Goal: Check status: Check status

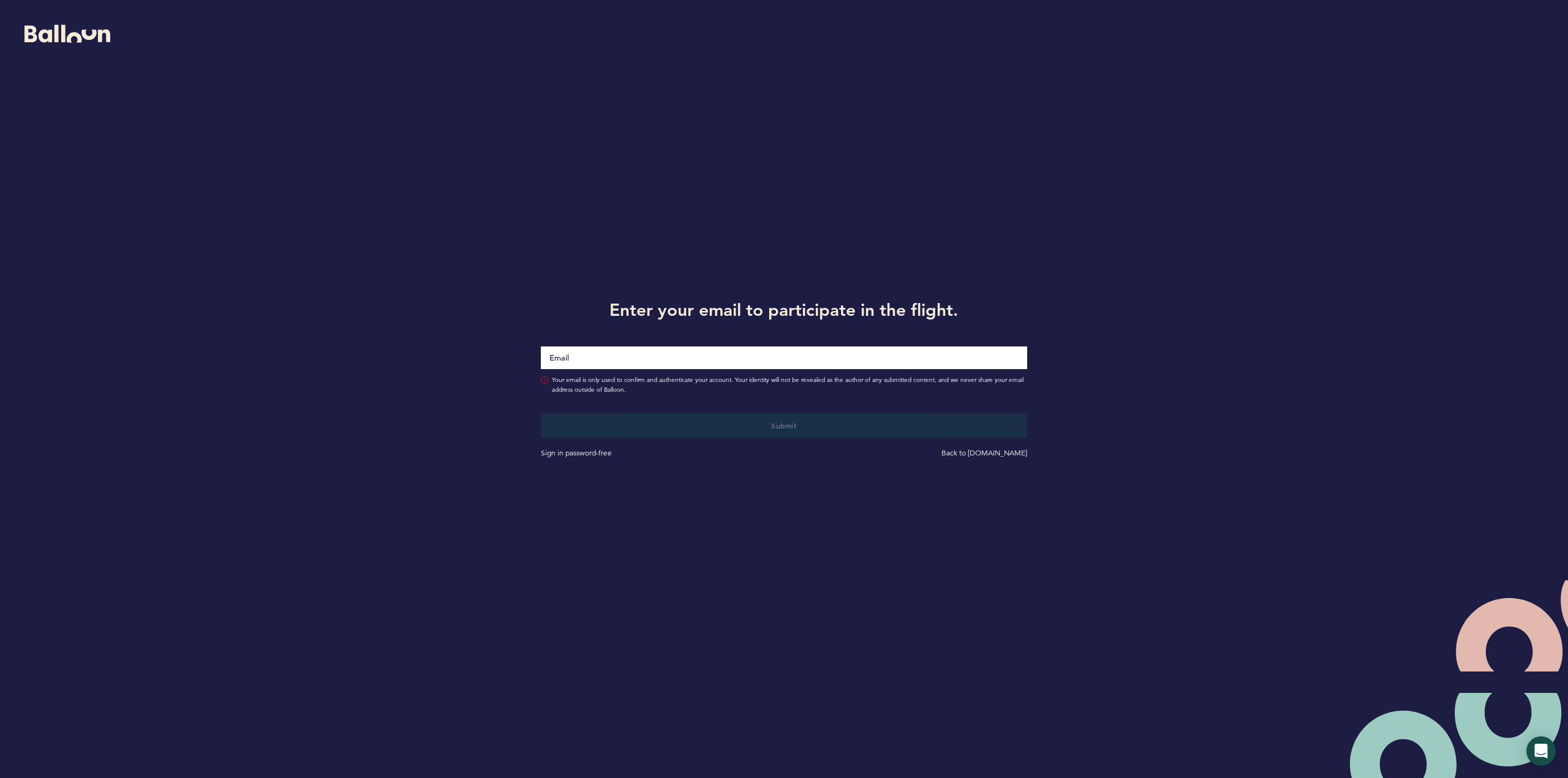
type input "[EMAIL_ADDRESS][DOMAIN_NAME]"
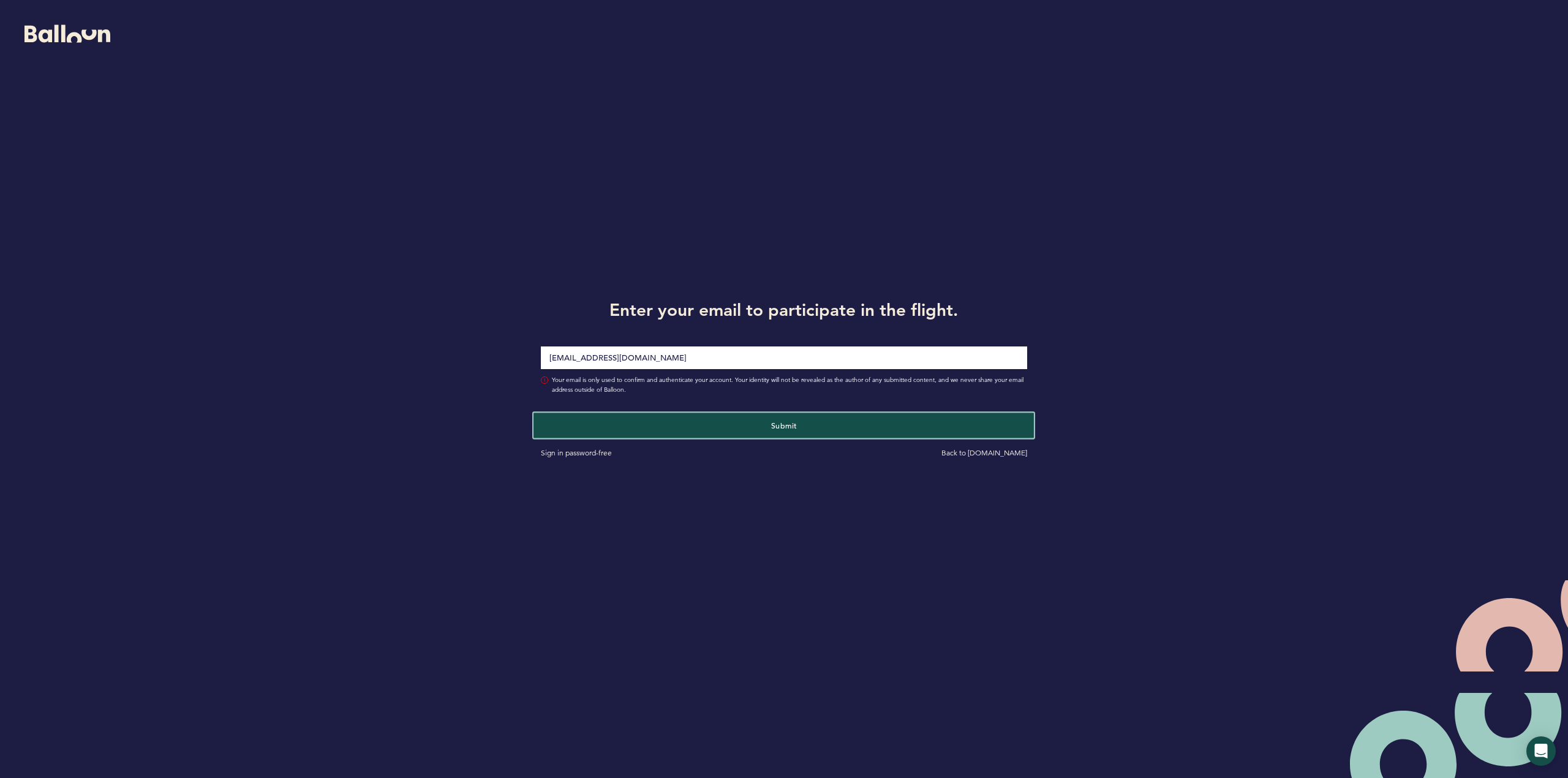
click at [792, 434] on button "Submit" at bounding box center [784, 425] width 500 height 25
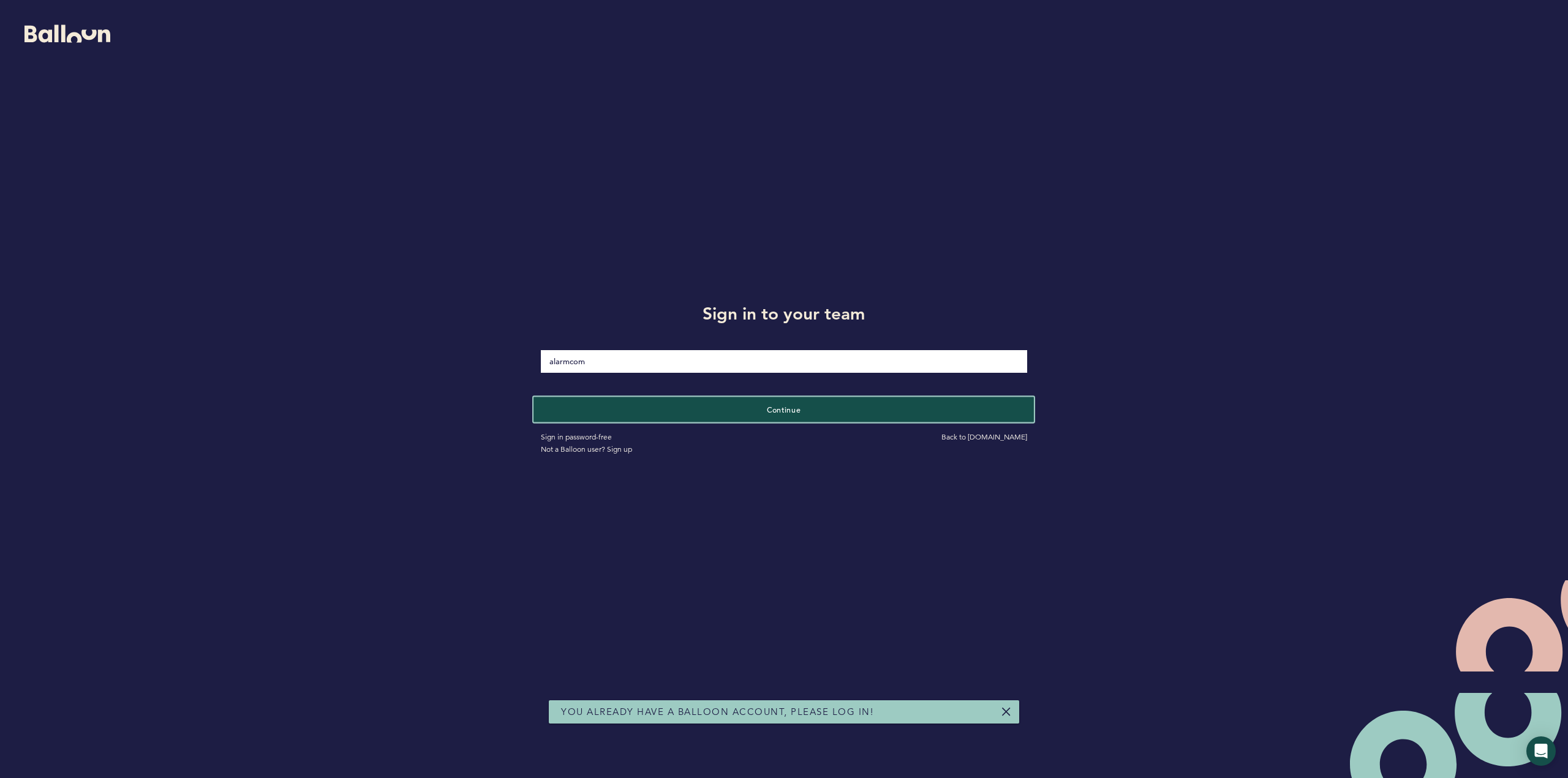
click at [783, 408] on span "Continue" at bounding box center [784, 409] width 35 height 10
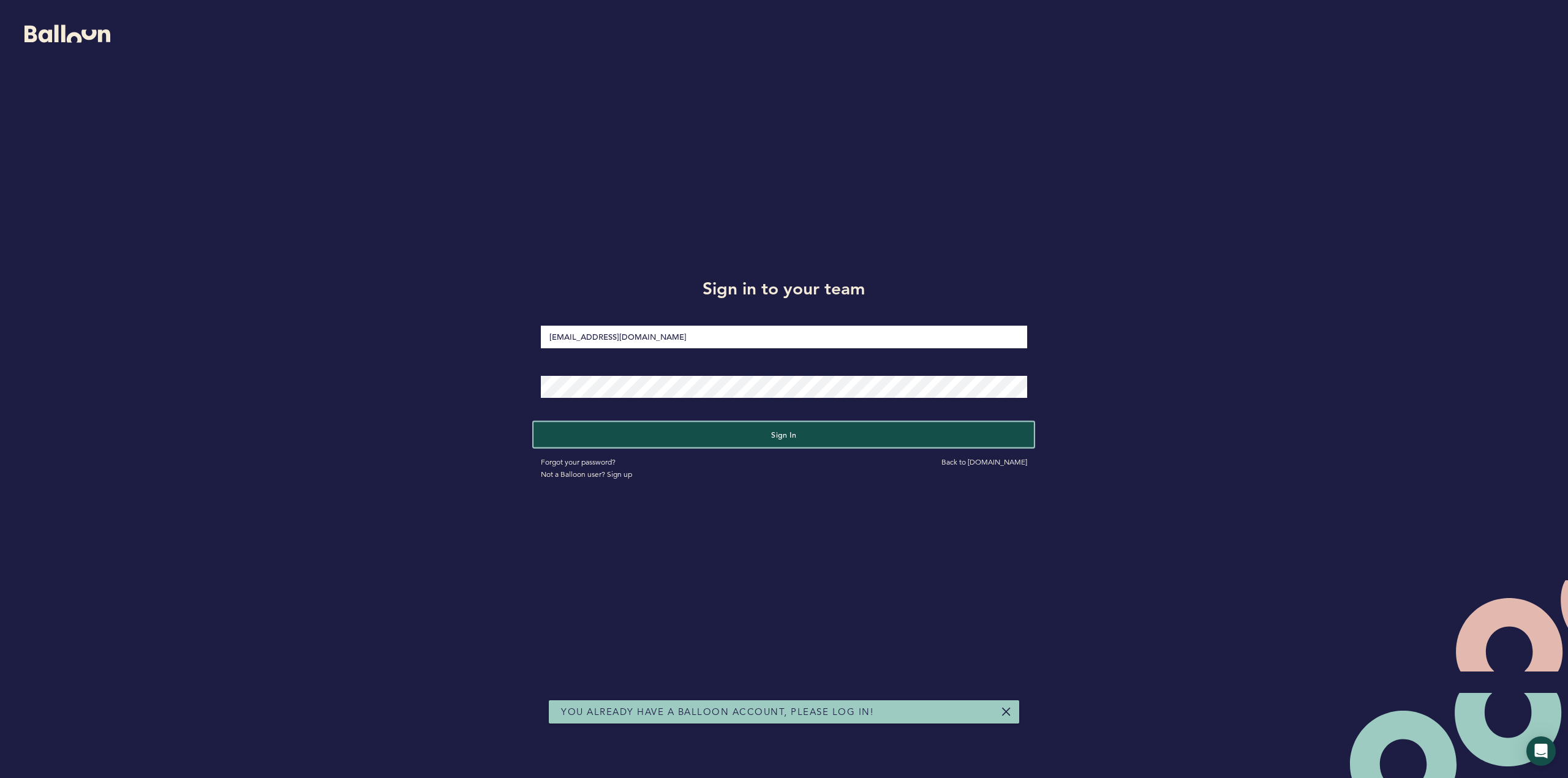
click at [789, 434] on span "Sign in" at bounding box center [784, 434] width 26 height 10
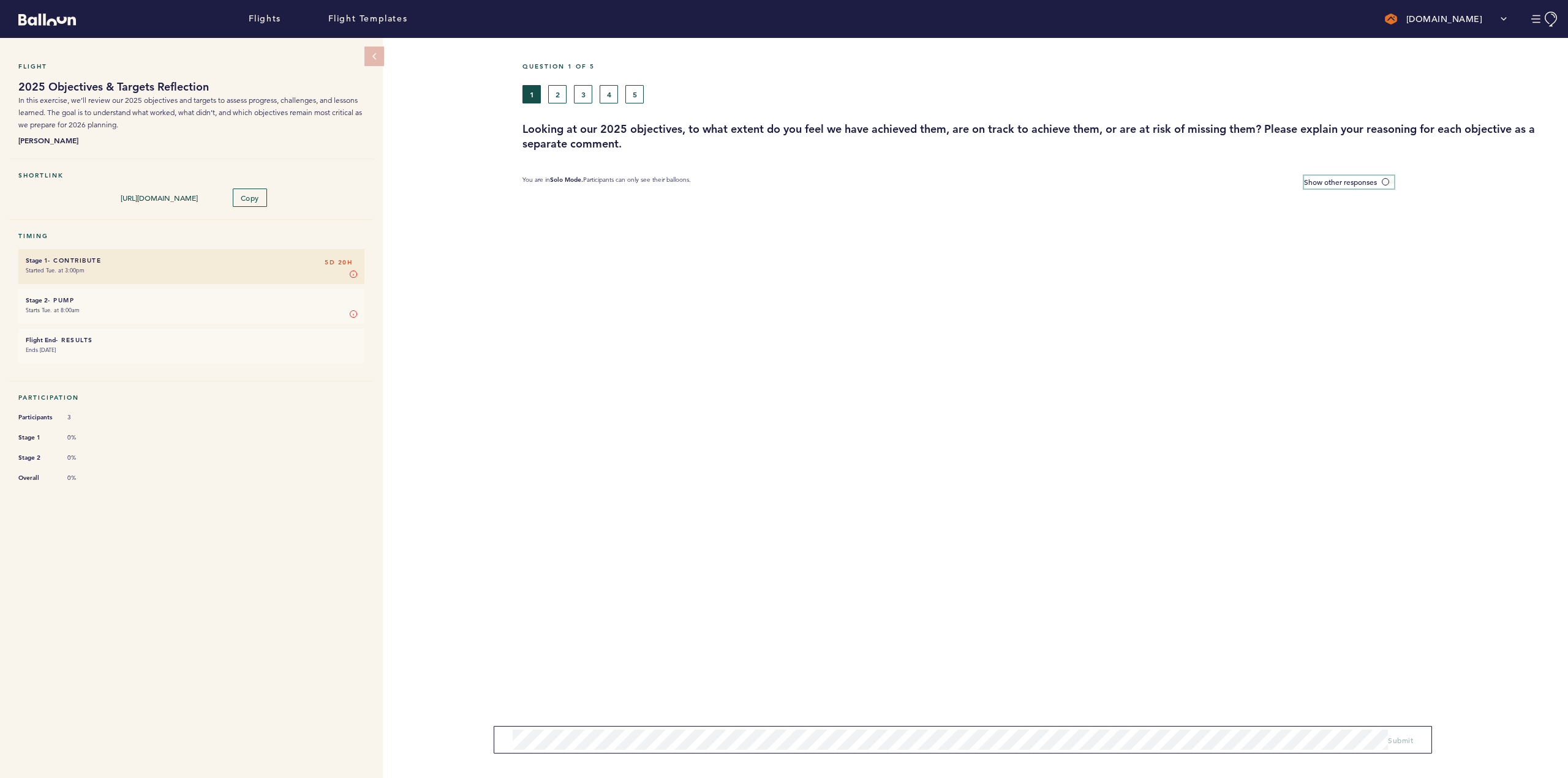
click at [1384, 181] on span at bounding box center [1388, 182] width 12 height 4
click at [0, 0] on input "Show other responses" at bounding box center [0, 0] width 0 height 0
drag, startPoint x: 1385, startPoint y: 182, endPoint x: 1376, endPoint y: 182, distance: 9.0
click at [1385, 182] on span at bounding box center [1388, 182] width 12 height 4
click at [0, 0] on input "Hide other responses" at bounding box center [0, 0] width 0 height 0
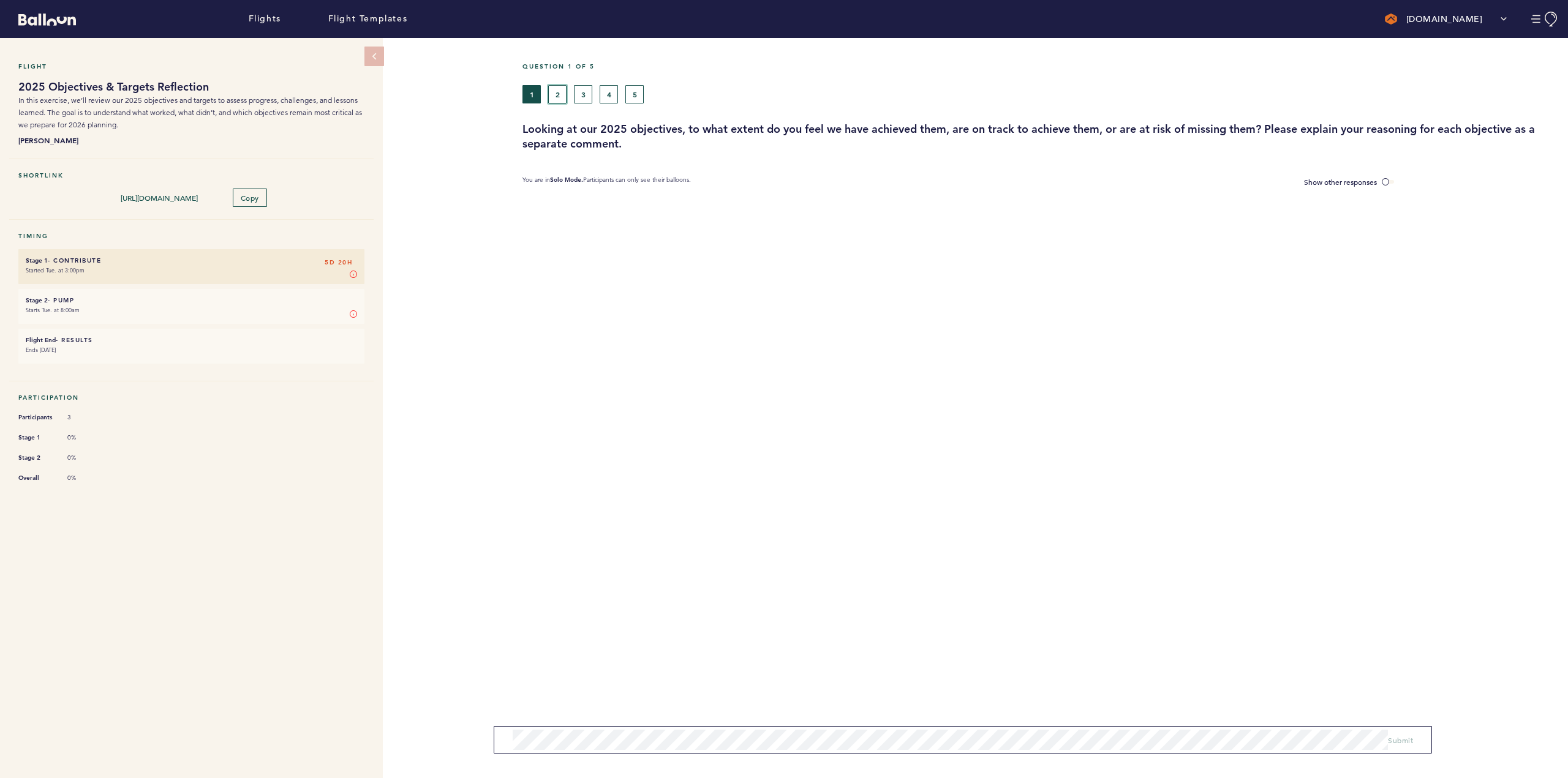
click at [557, 93] on button "2" at bounding box center [557, 94] width 19 height 19
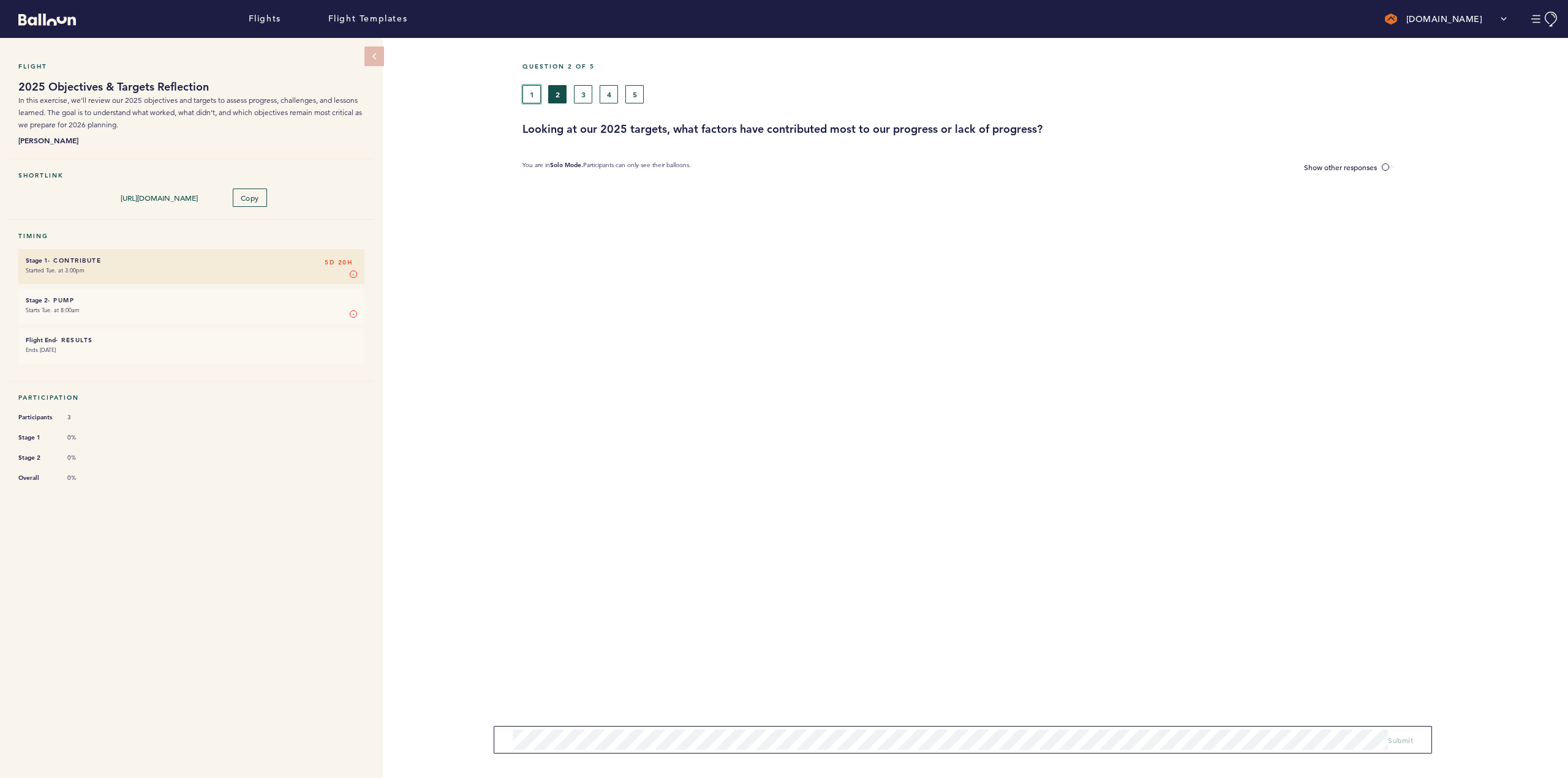
click at [537, 97] on button "1" at bounding box center [532, 94] width 19 height 19
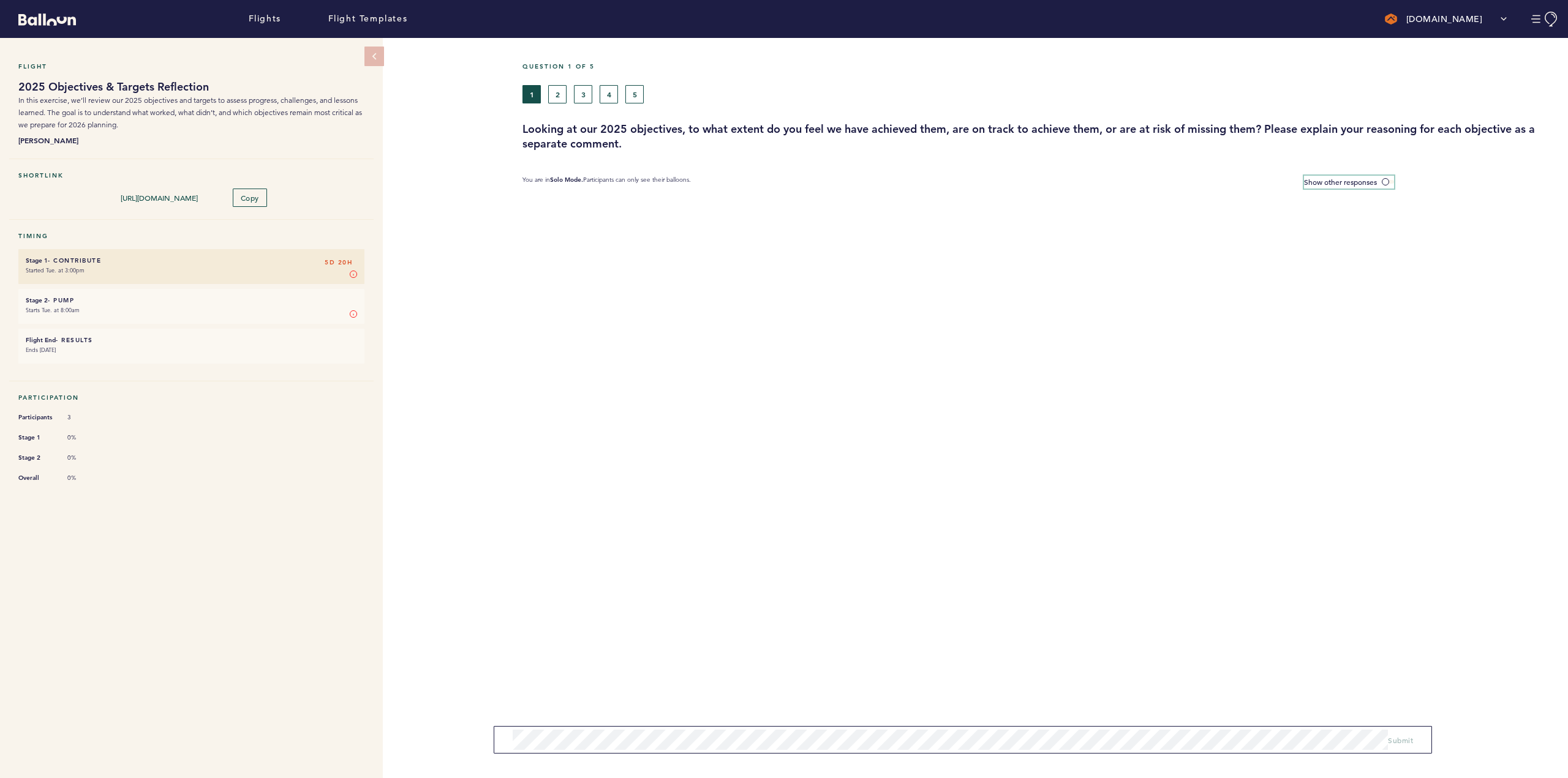
click at [1390, 183] on label "Show other responses" at bounding box center [1349, 182] width 90 height 12
click at [0, 0] on input "Show other responses" at bounding box center [0, 0] width 0 height 0
click at [1389, 181] on span at bounding box center [1388, 182] width 12 height 4
click at [0, 0] on input "Hide other responses" at bounding box center [0, 0] width 0 height 0
click at [561, 93] on button "2" at bounding box center [557, 94] width 19 height 19
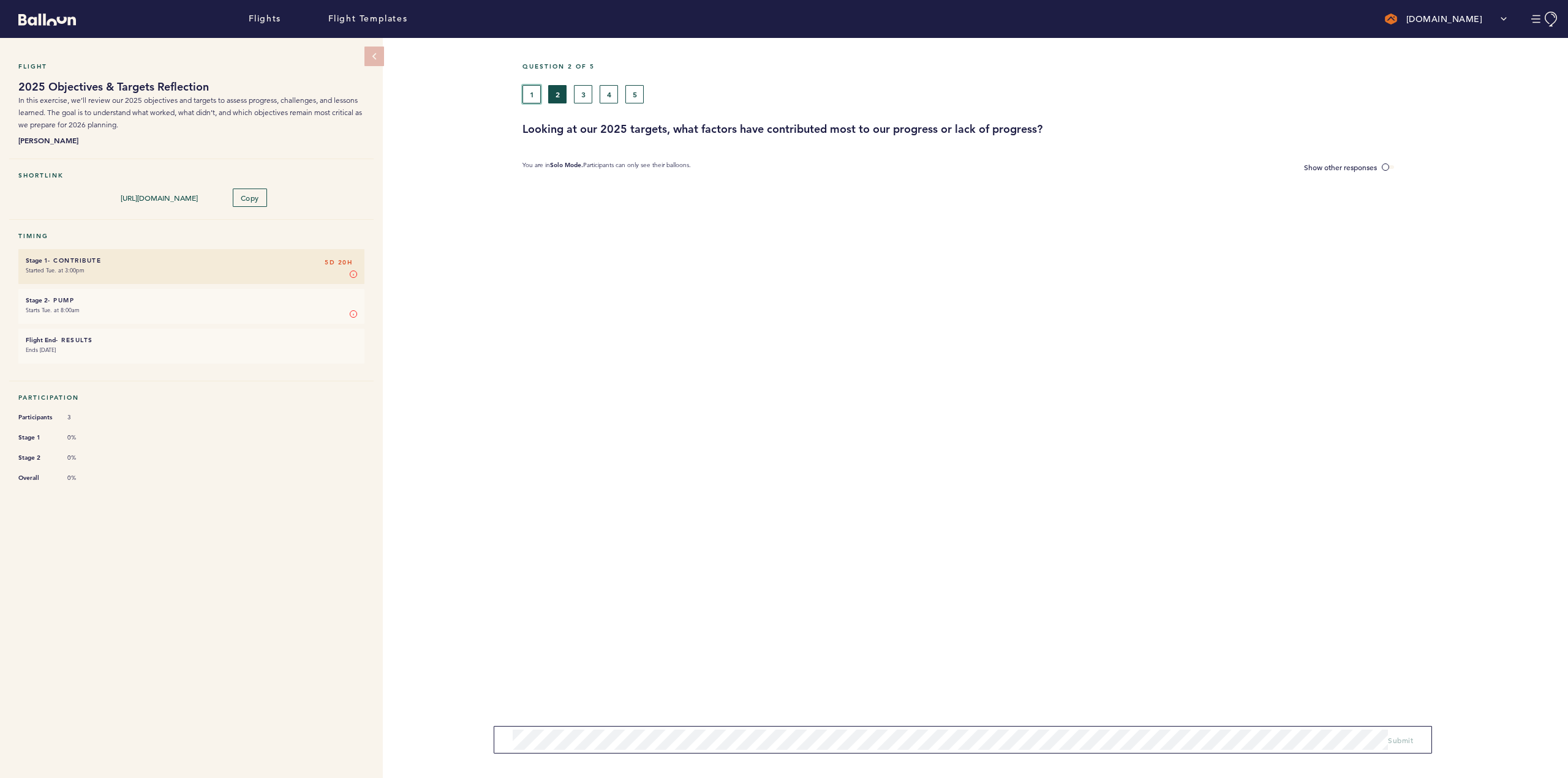
drag, startPoint x: 532, startPoint y: 93, endPoint x: 555, endPoint y: 92, distance: 23.0
click at [533, 92] on button "1" at bounding box center [532, 94] width 19 height 19
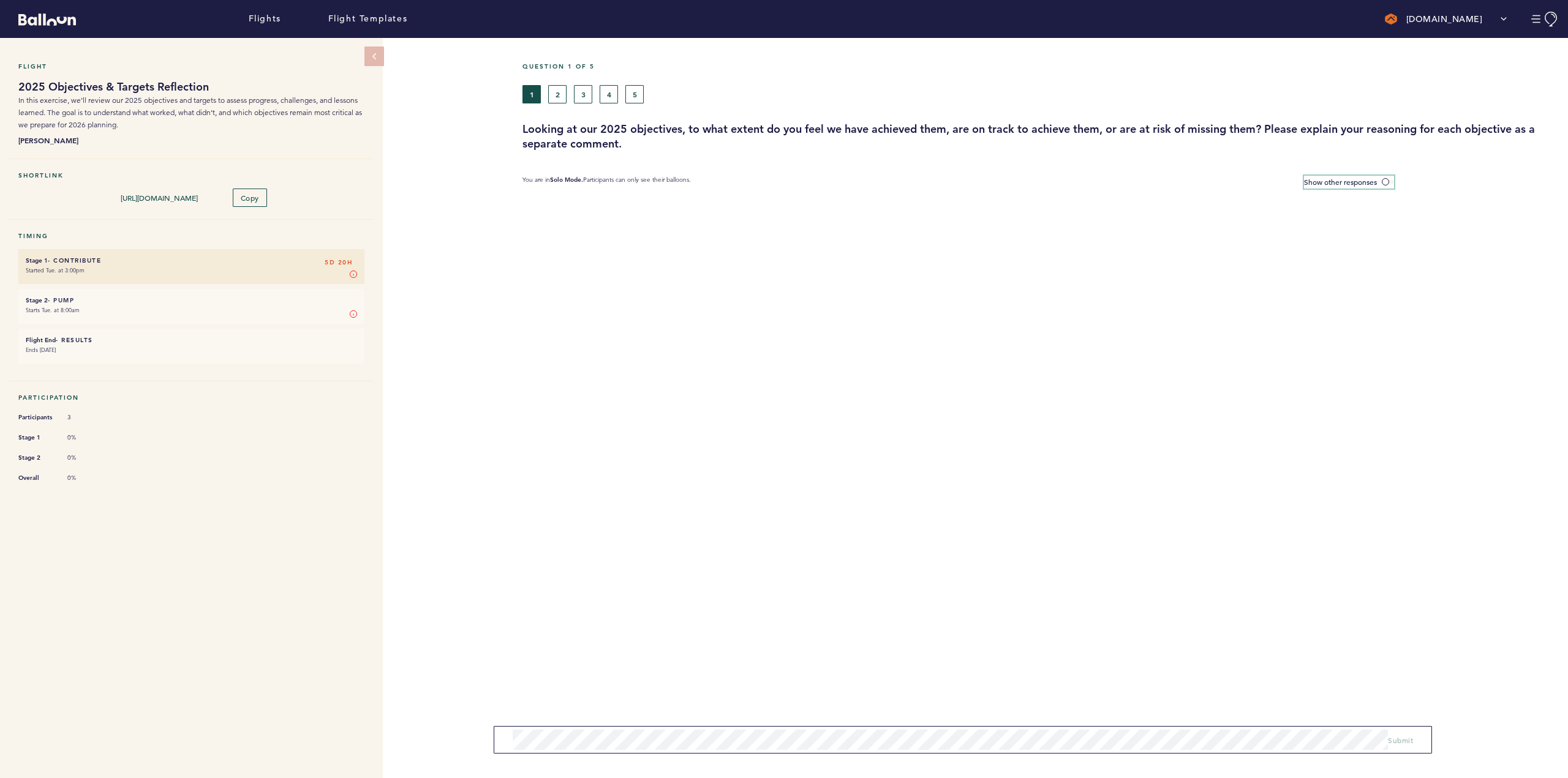
click at [1383, 181] on span at bounding box center [1388, 182] width 12 height 4
click at [0, 0] on input "Show other responses" at bounding box center [0, 0] width 0 height 0
click at [565, 93] on button "2" at bounding box center [557, 94] width 19 height 19
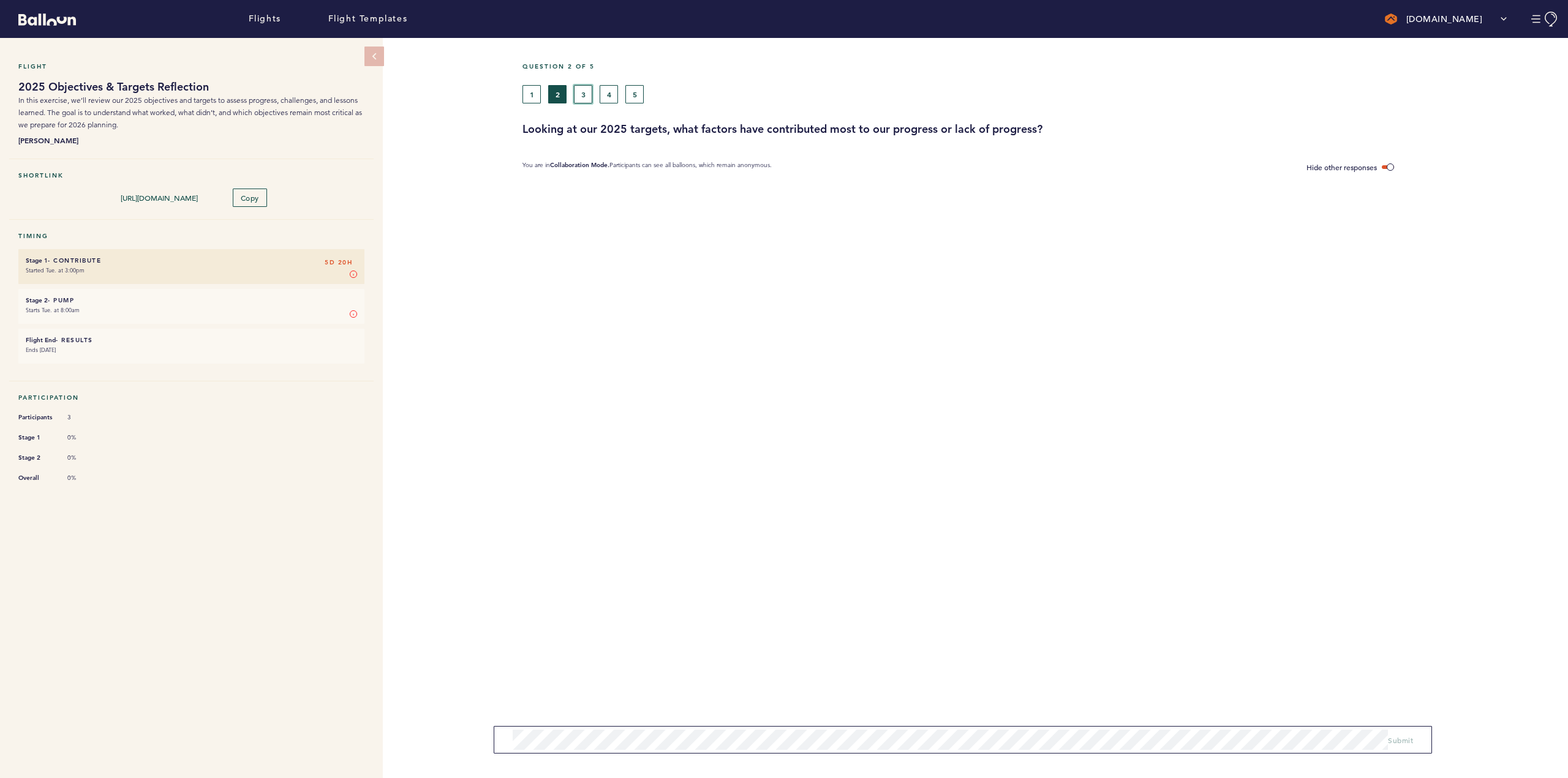
click at [582, 94] on button "3" at bounding box center [583, 94] width 19 height 19
click at [614, 98] on button "4" at bounding box center [609, 94] width 19 height 19
click at [643, 94] on button "5" at bounding box center [634, 94] width 19 height 19
click at [561, 98] on button "2" at bounding box center [557, 94] width 19 height 19
